Goal: Check status: Check status

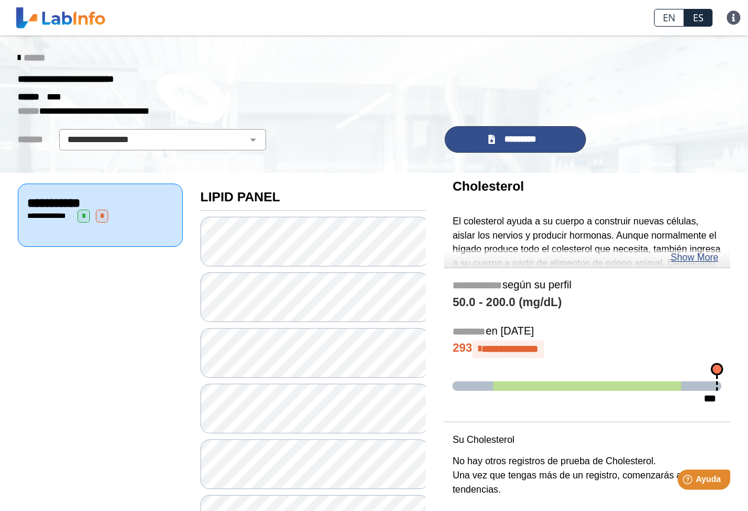
click at [529, 144] on span "*********" at bounding box center [520, 140] width 43 height 14
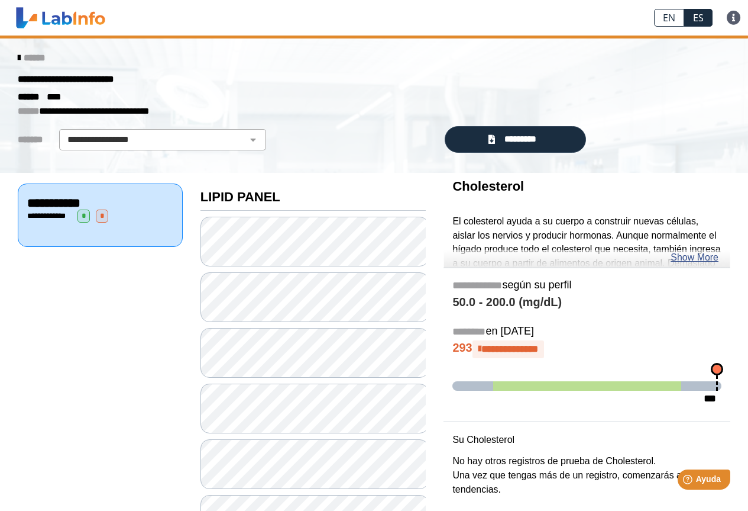
scroll to position [113, 0]
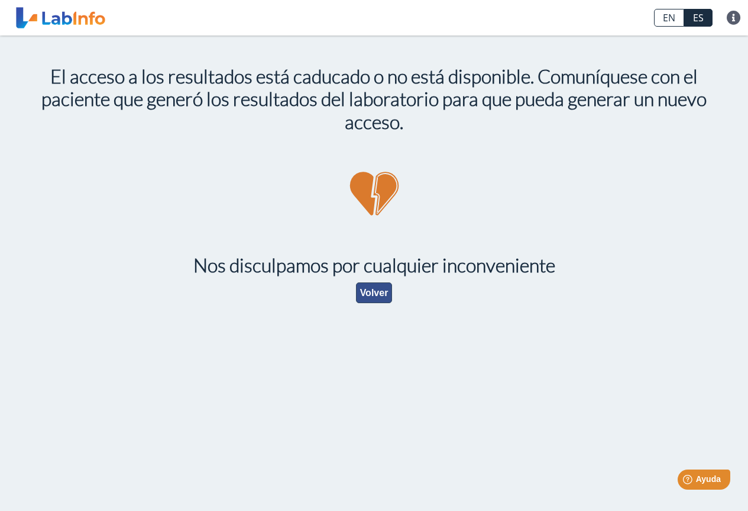
click at [369, 302] on button "Volver" at bounding box center [374, 292] width 37 height 21
